Goal: Find specific page/section: Find specific page/section

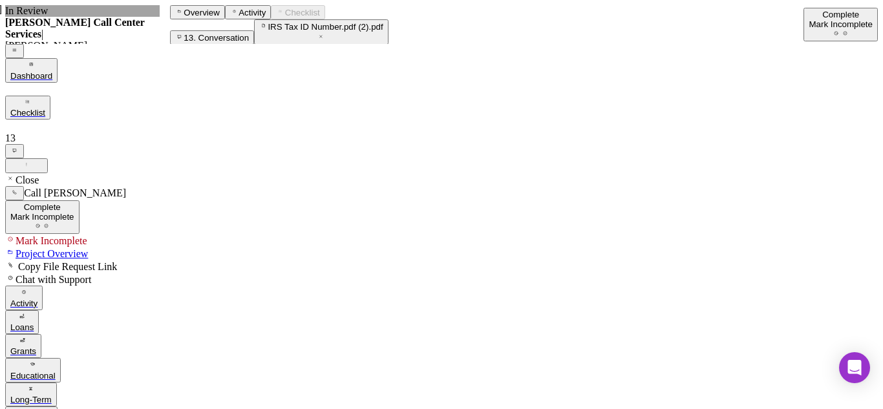
scroll to position [337, 0]
click at [27, 408] on icon "Icon/Dashboard" at bounding box center [31, 412] width 8 height 8
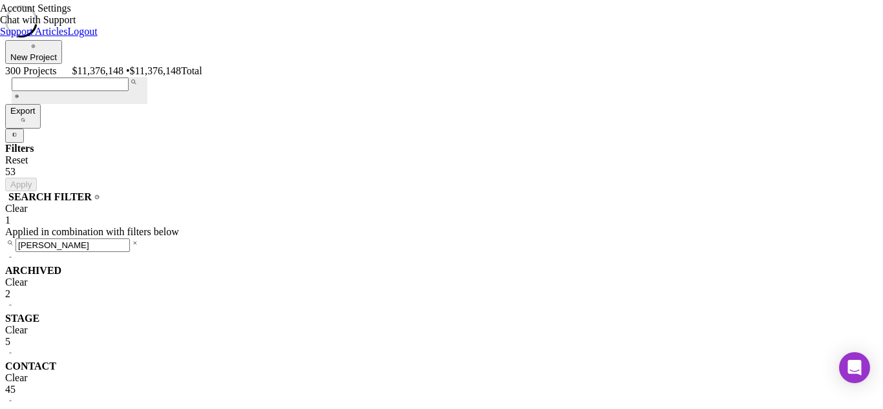
click at [109, 40] on div at bounding box center [441, 22] width 872 height 35
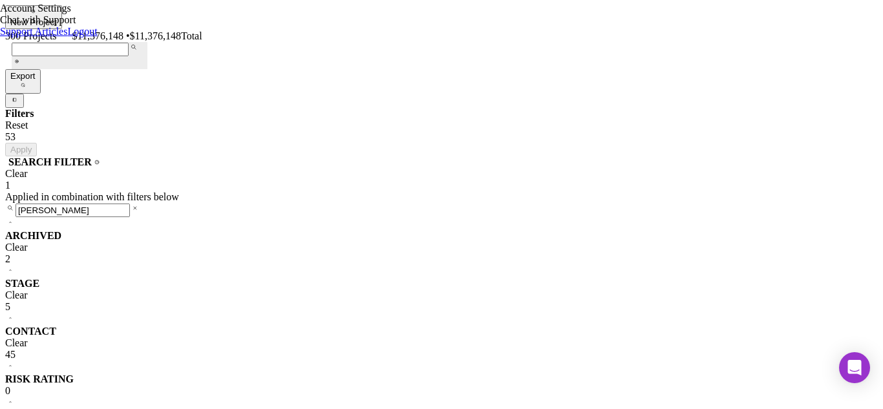
drag, startPoint x: 109, startPoint y: 168, endPoint x: 39, endPoint y: 165, distance: 70.5
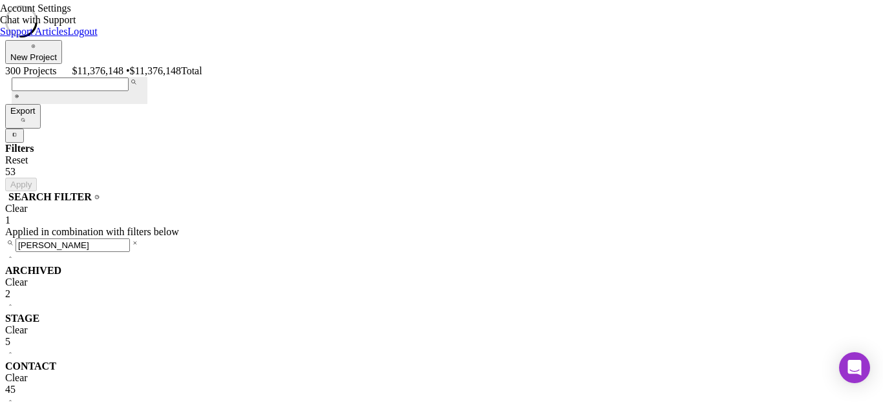
type input "[PERSON_NAME]"
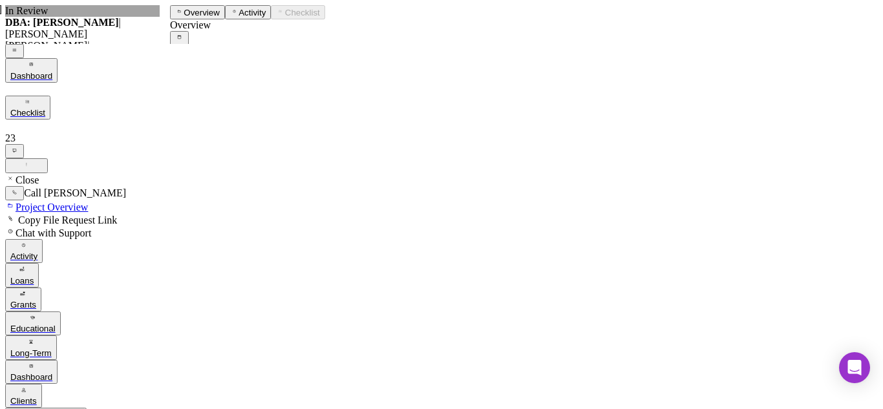
scroll to position [64, 0]
